Goal: Information Seeking & Learning: Learn about a topic

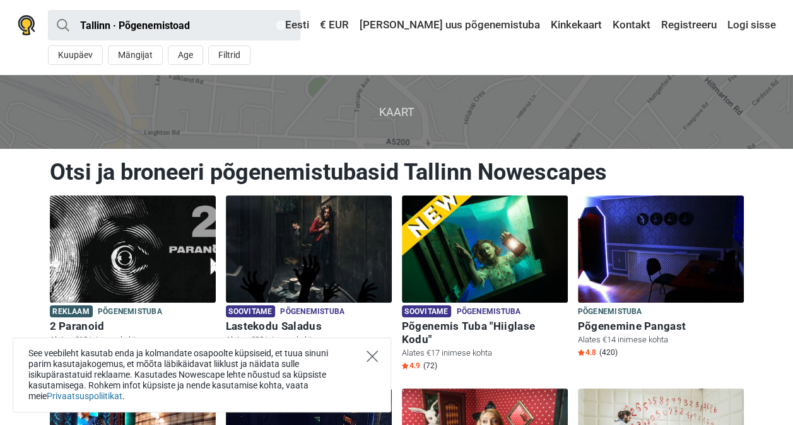
click at [373, 356] on icon "Close" at bounding box center [371, 356] width 11 height 11
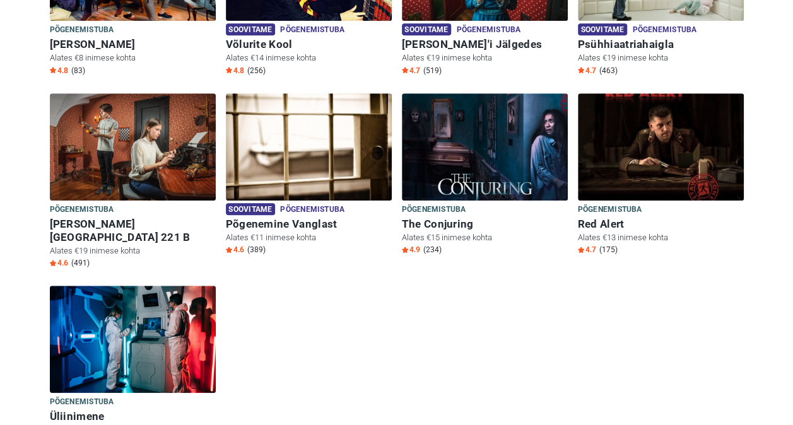
scroll to position [504, 0]
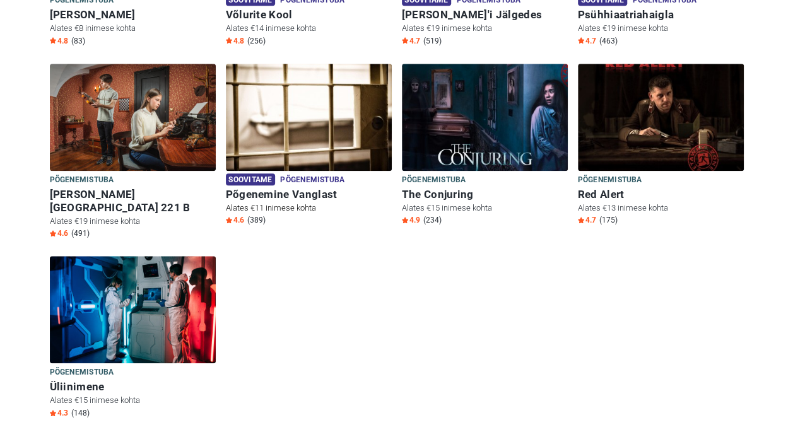
click at [310, 188] on h6 "Põgenemine Vanglast" at bounding box center [309, 194] width 166 height 13
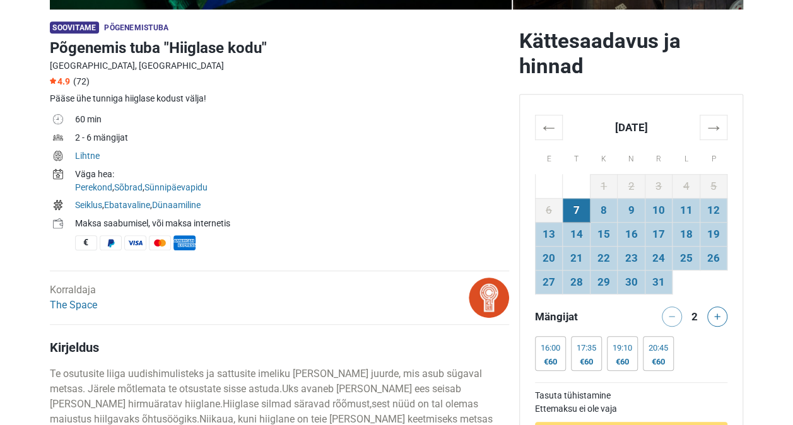
scroll to position [441, 0]
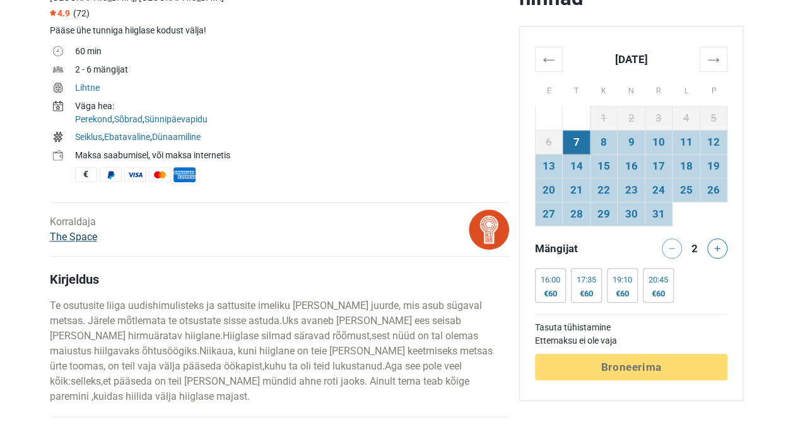
click at [86, 233] on link "The Space" at bounding box center [73, 237] width 47 height 12
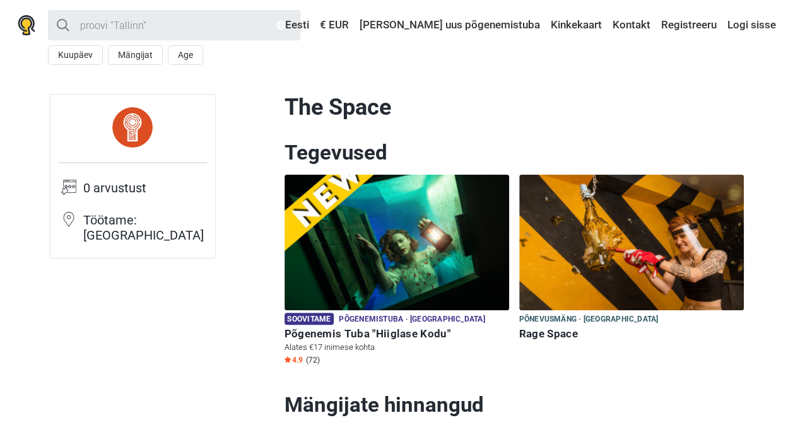
click at [314, 335] on h6 "Põgenemis Tuba "Hiiglase Kodu"" at bounding box center [396, 333] width 224 height 13
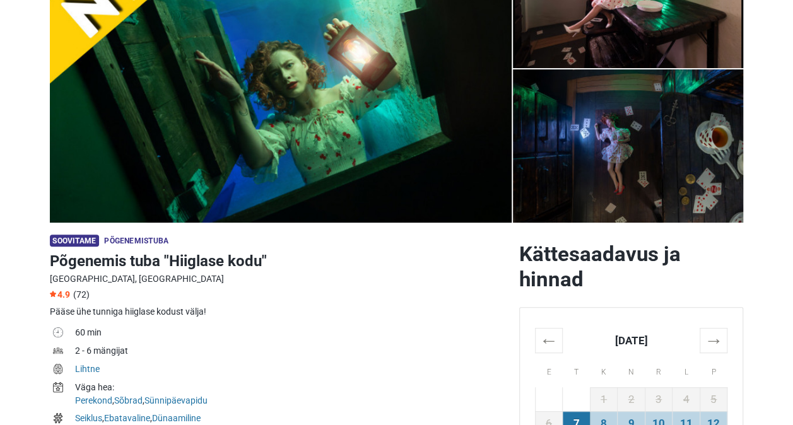
scroll to position [126, 0]
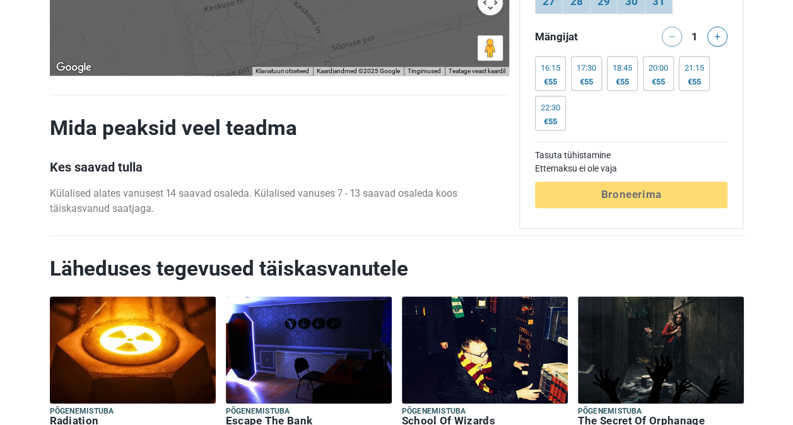
scroll to position [2838, 0]
